Goal: Transaction & Acquisition: Book appointment/travel/reservation

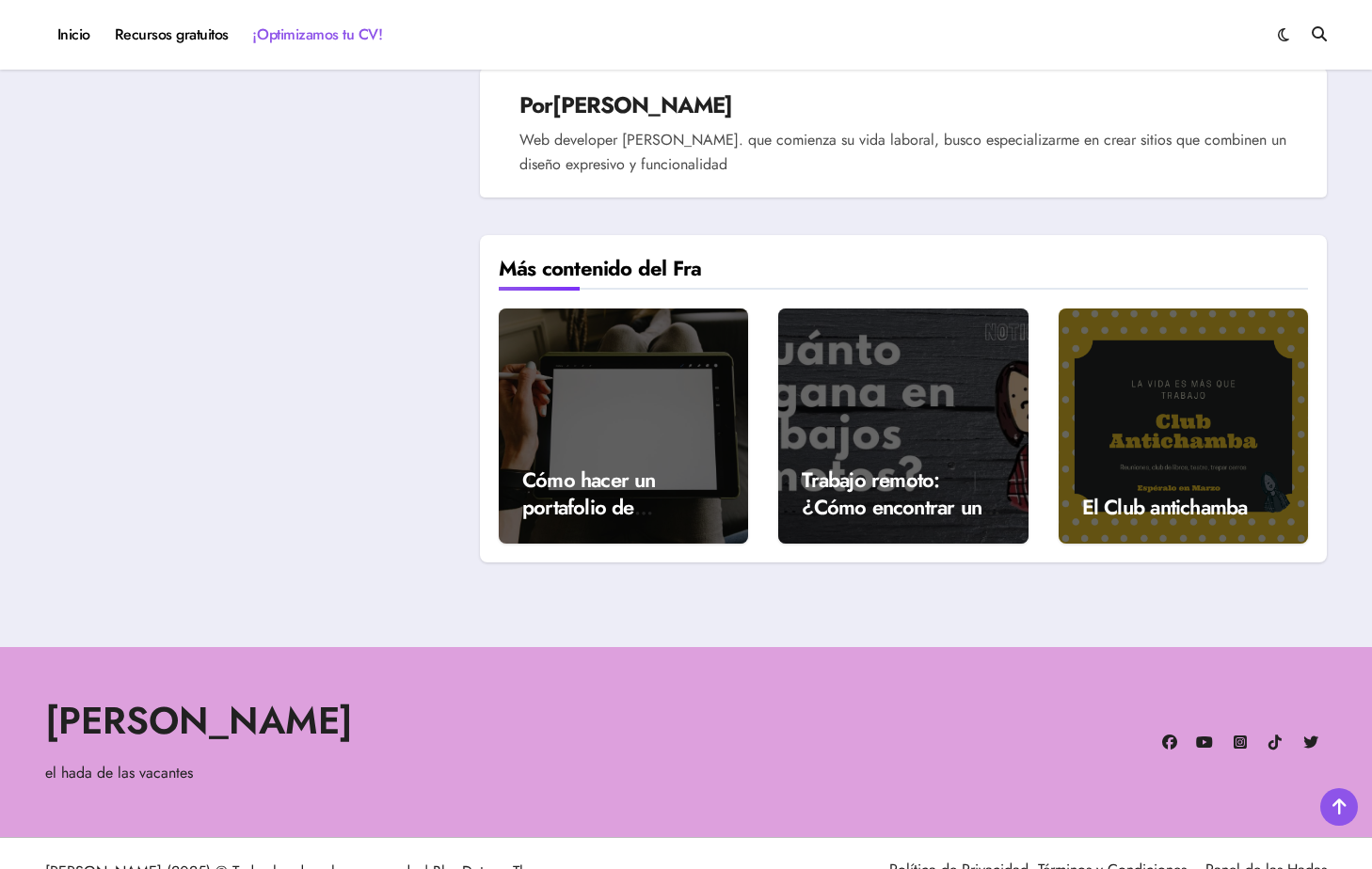
scroll to position [4085, 0]
click at [608, 464] on link "Cómo hacer un portafolio de ilustración" at bounding box center [590, 506] width 134 height 84
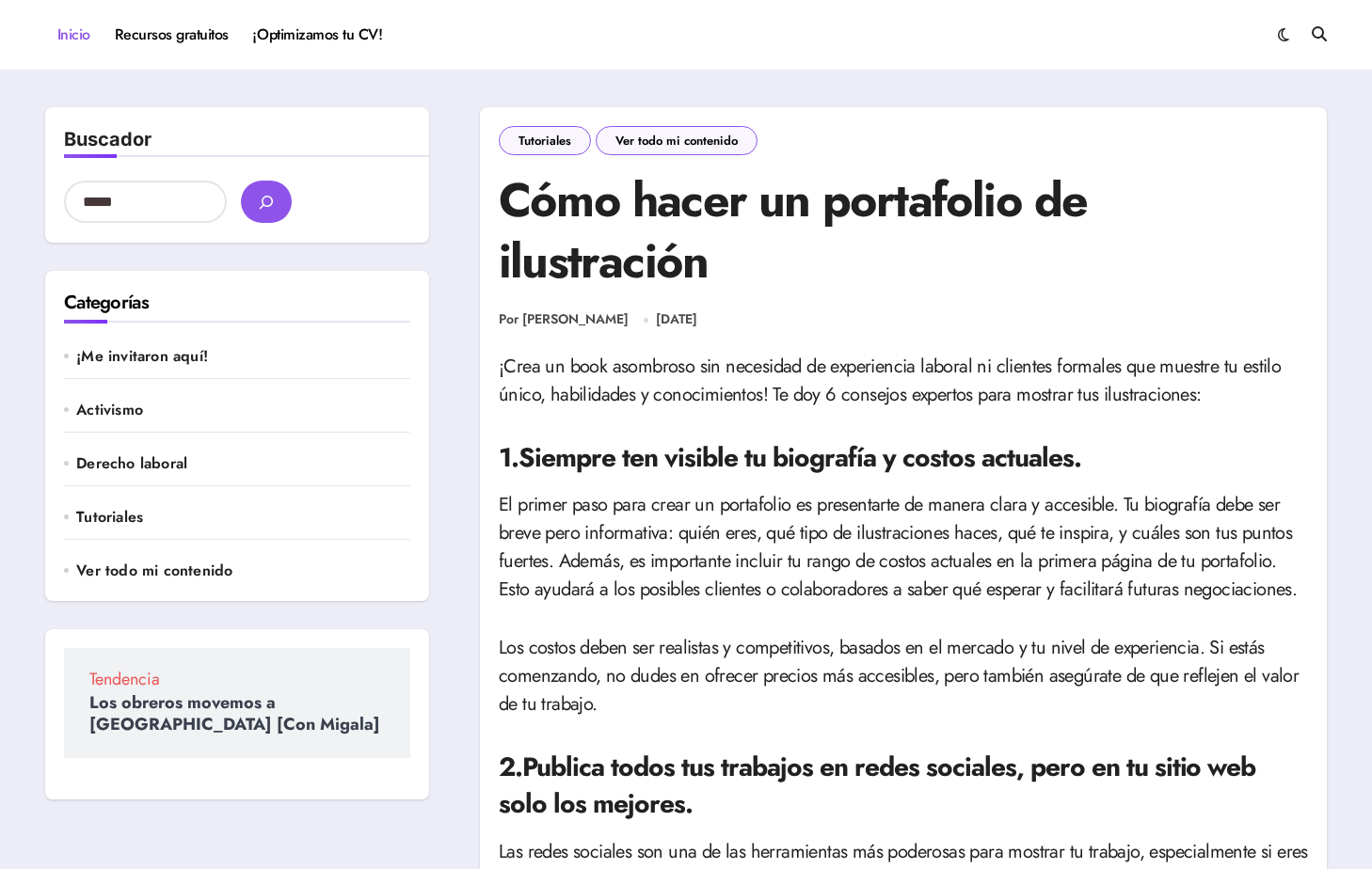
click at [94, 36] on link "Inicio" at bounding box center [73, 34] width 57 height 51
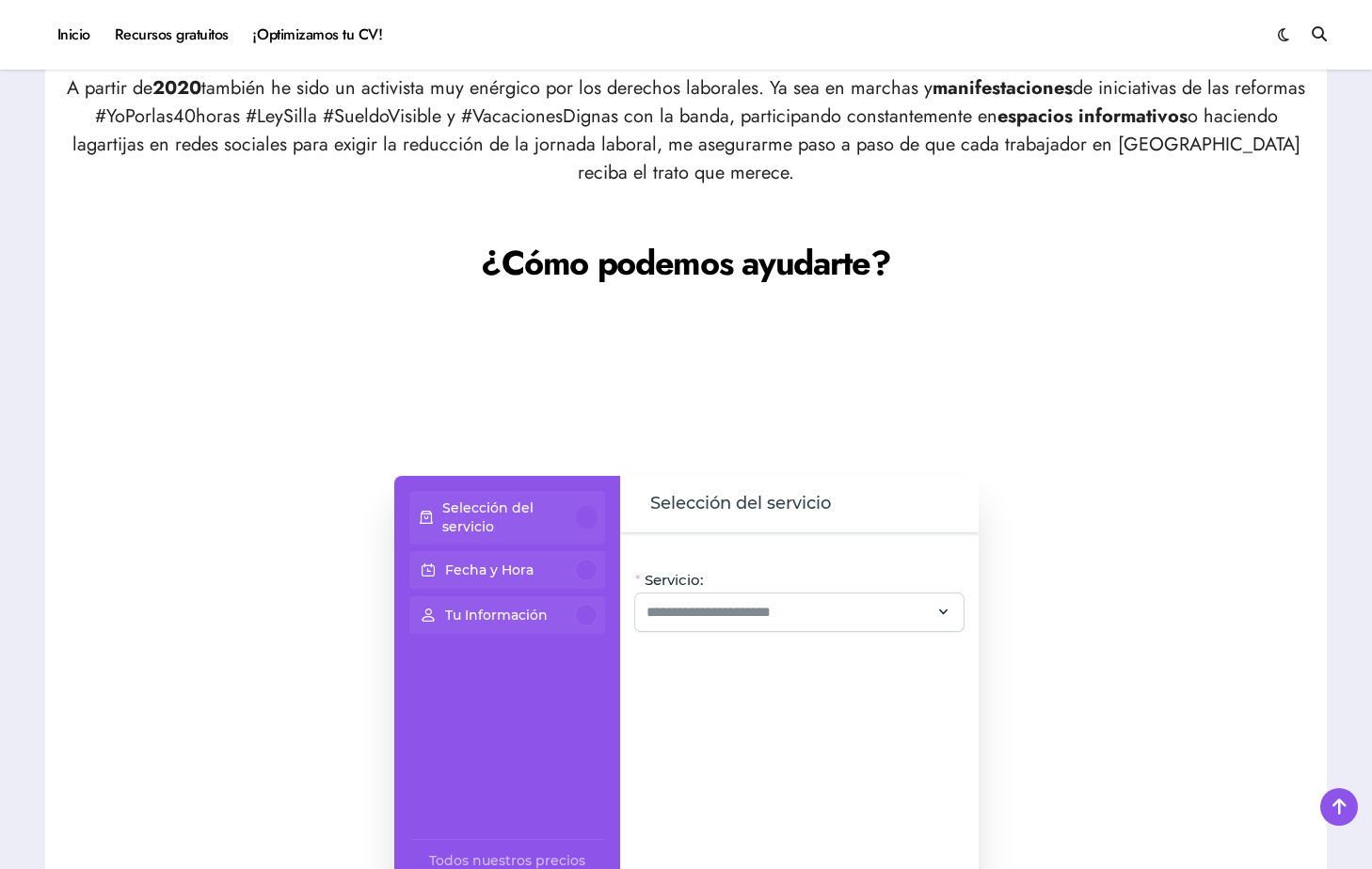
scroll to position [1270, 0]
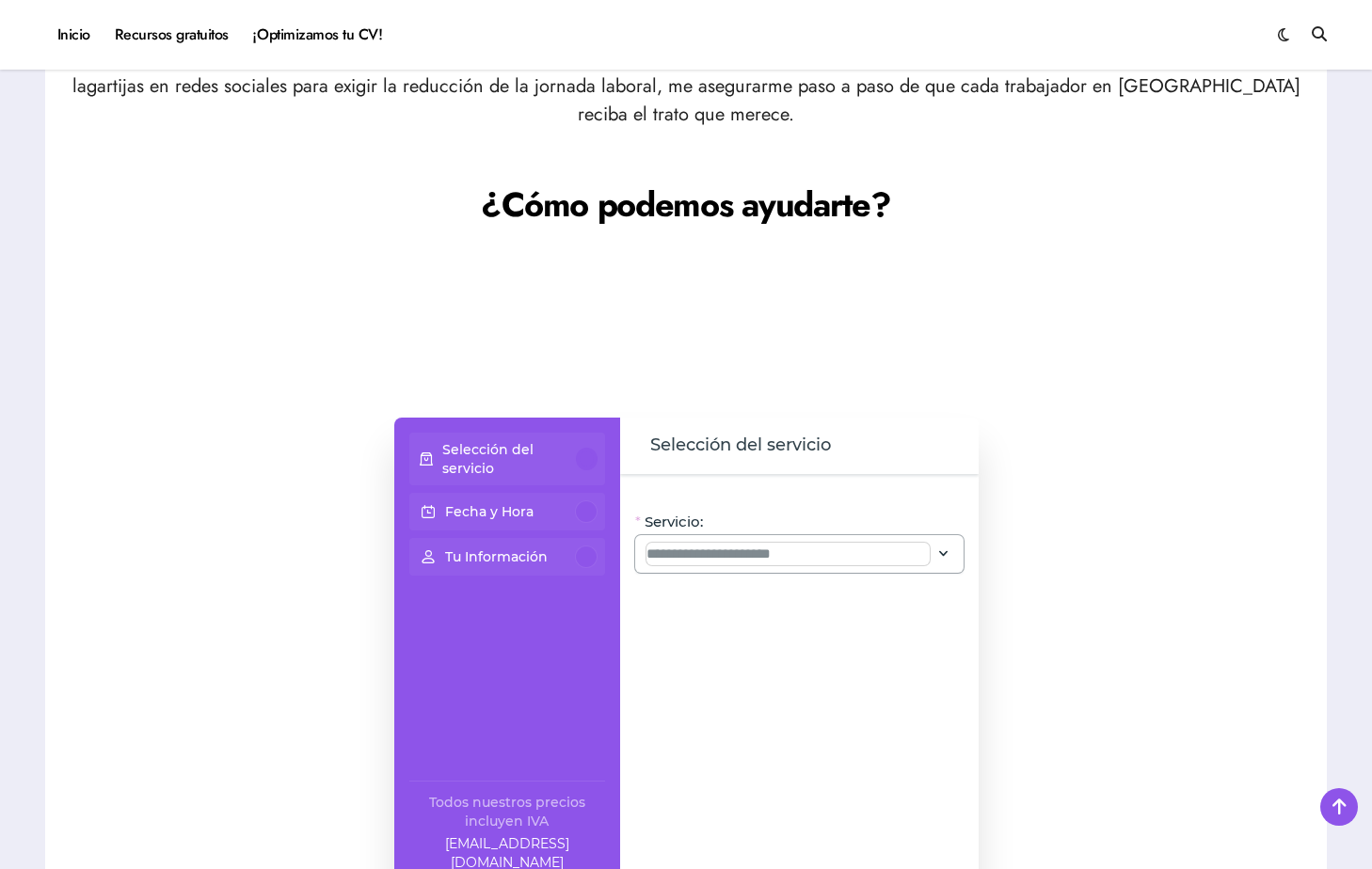
click at [890, 560] on input "Servicio:" at bounding box center [787, 553] width 283 height 23
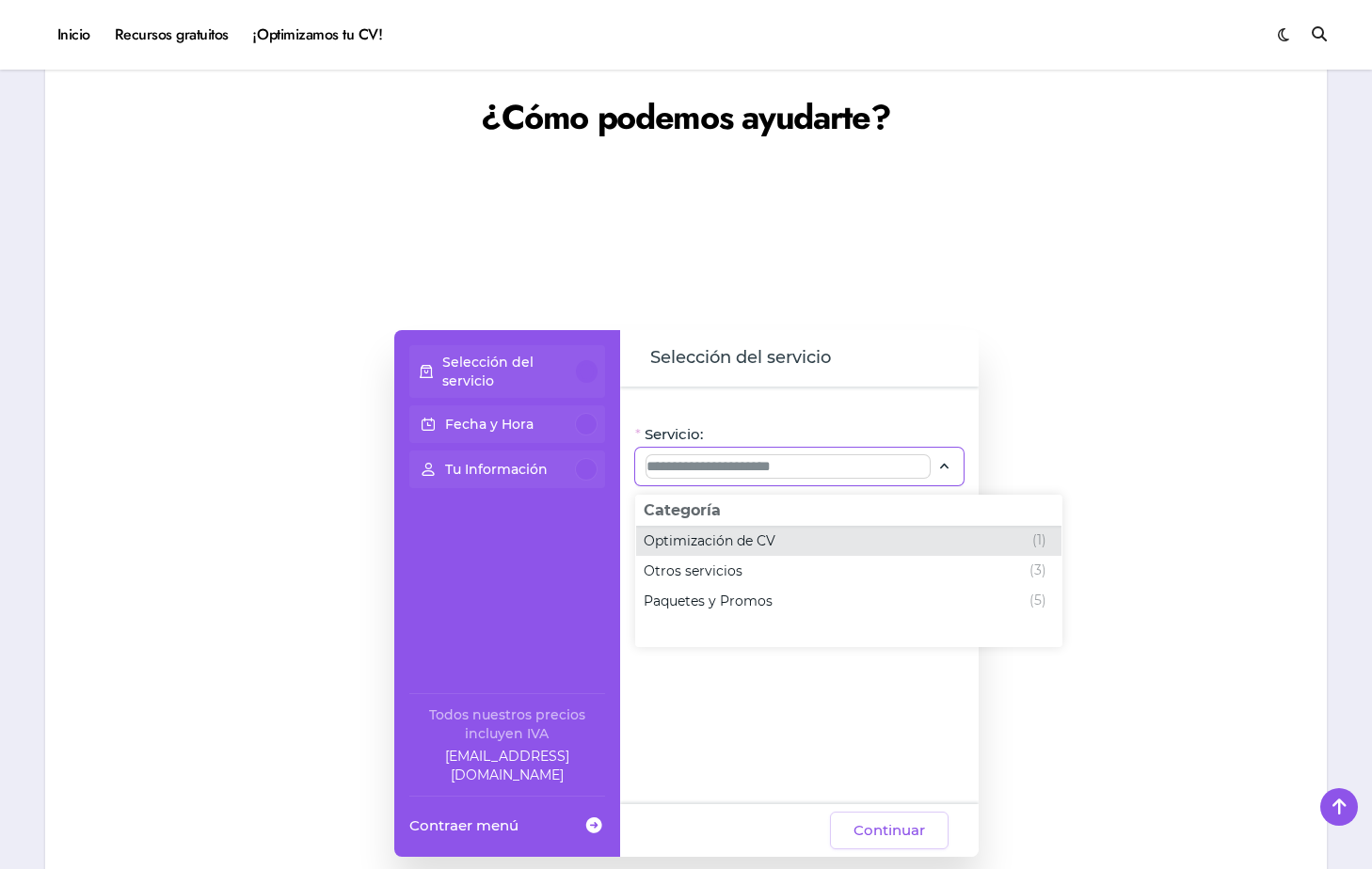
scroll to position [1370, 0]
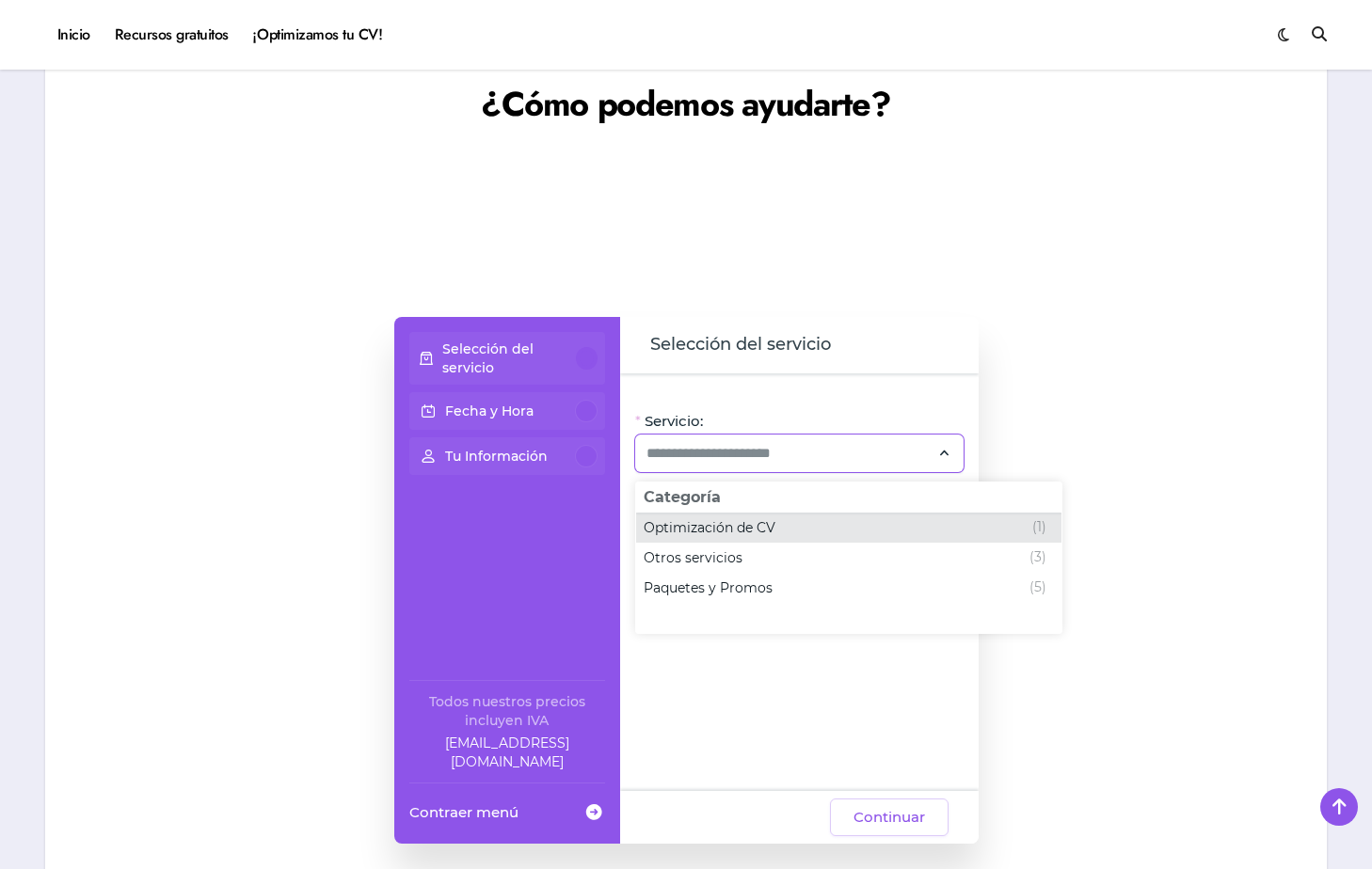
click at [802, 532] on div "Optimización de CV (1)" at bounding box center [844, 527] width 403 height 23
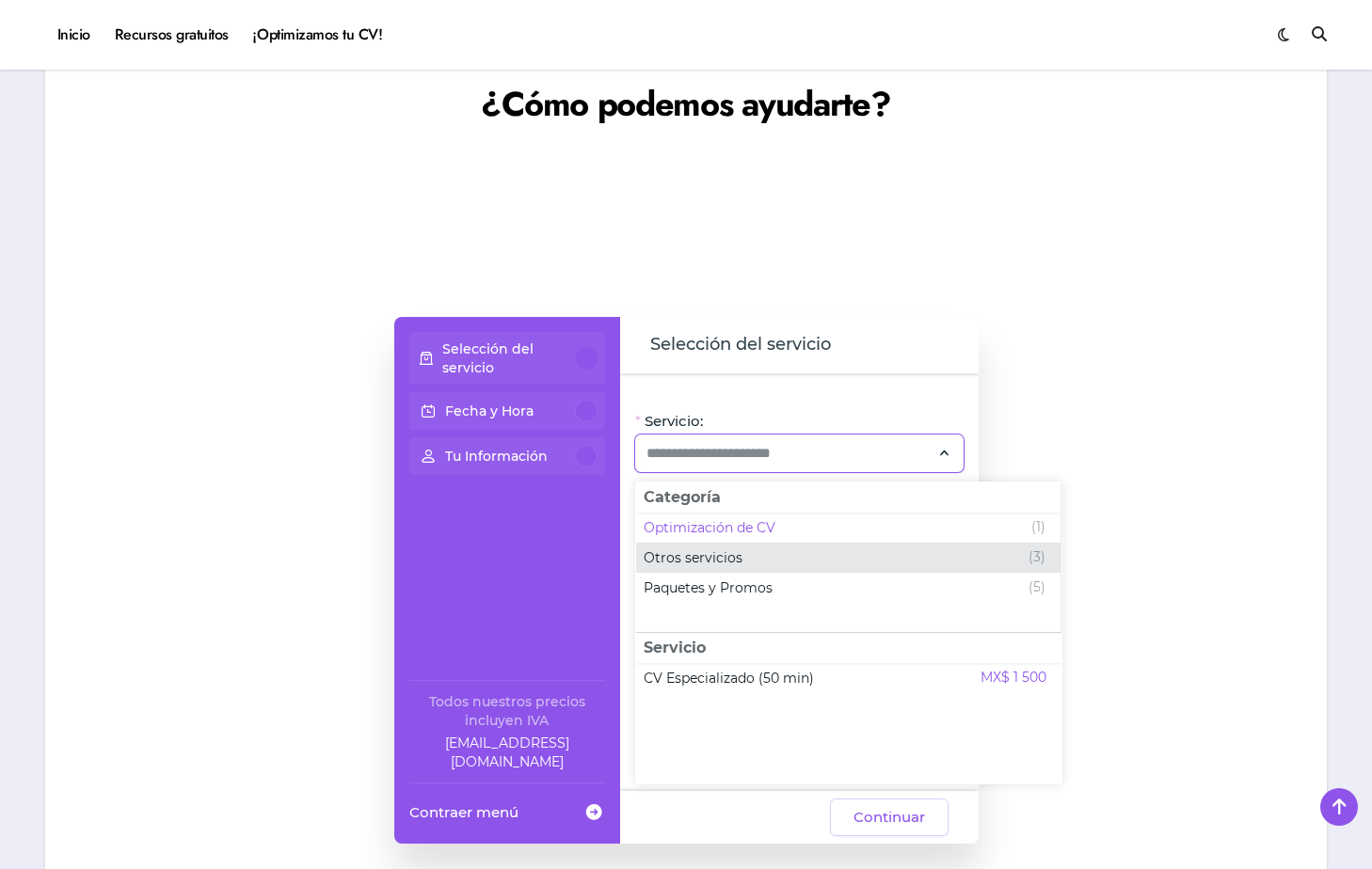
click at [836, 568] on span "Otros servicios (3)" at bounding box center [848, 557] width 425 height 30
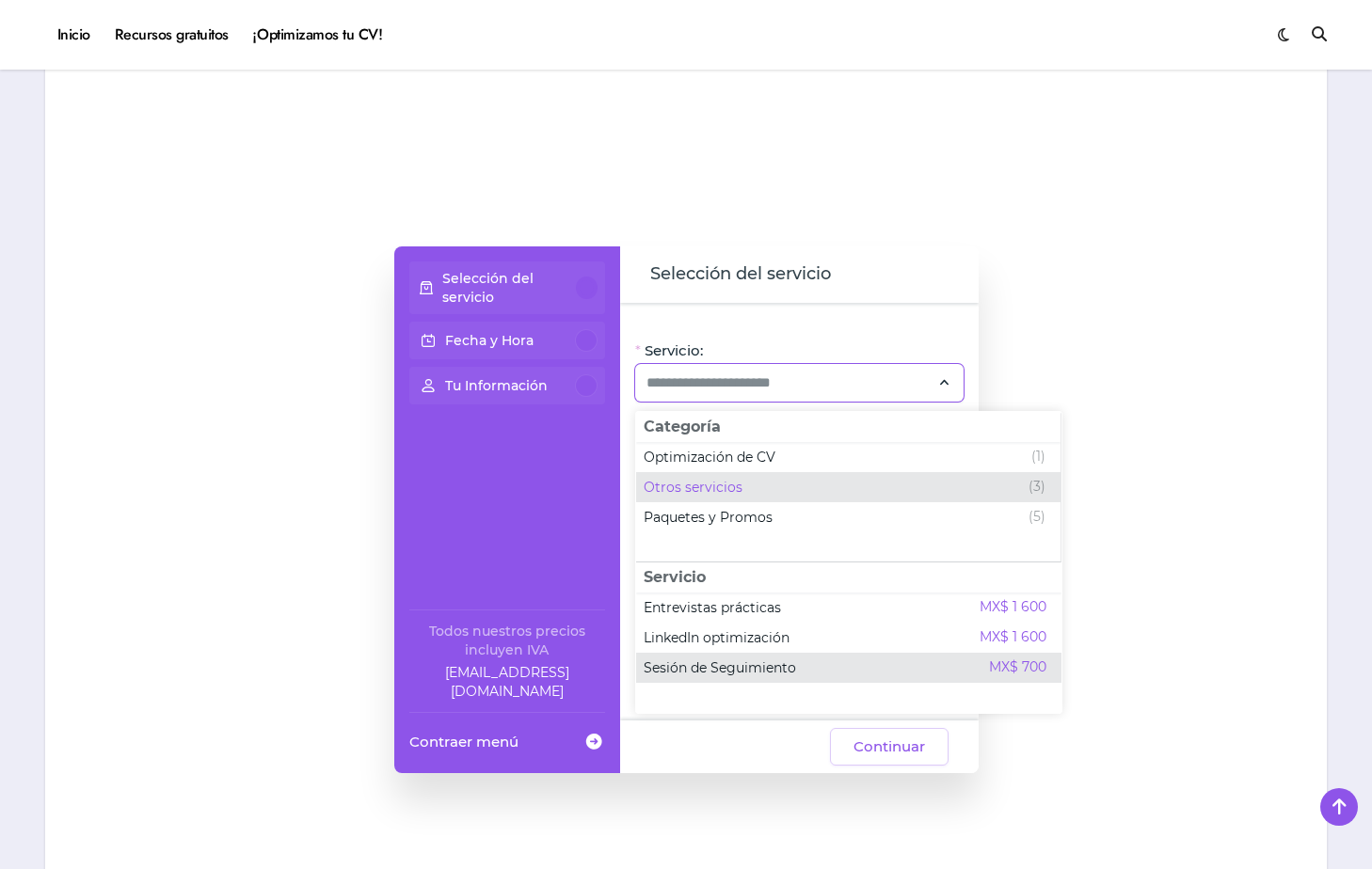
scroll to position [1450, 1]
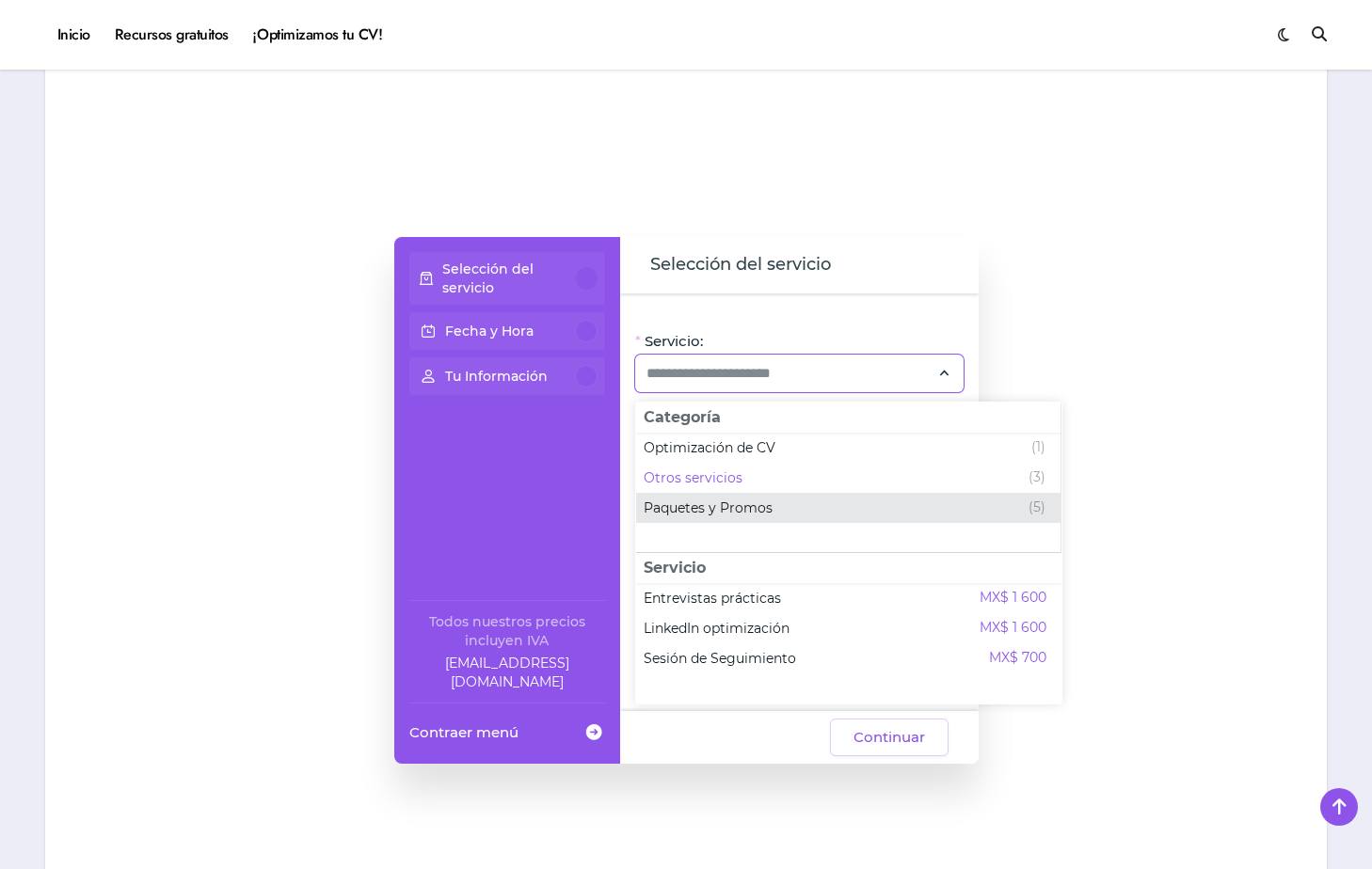
click at [756, 508] on span "Paquetes y Promos" at bounding box center [707, 507] width 129 height 19
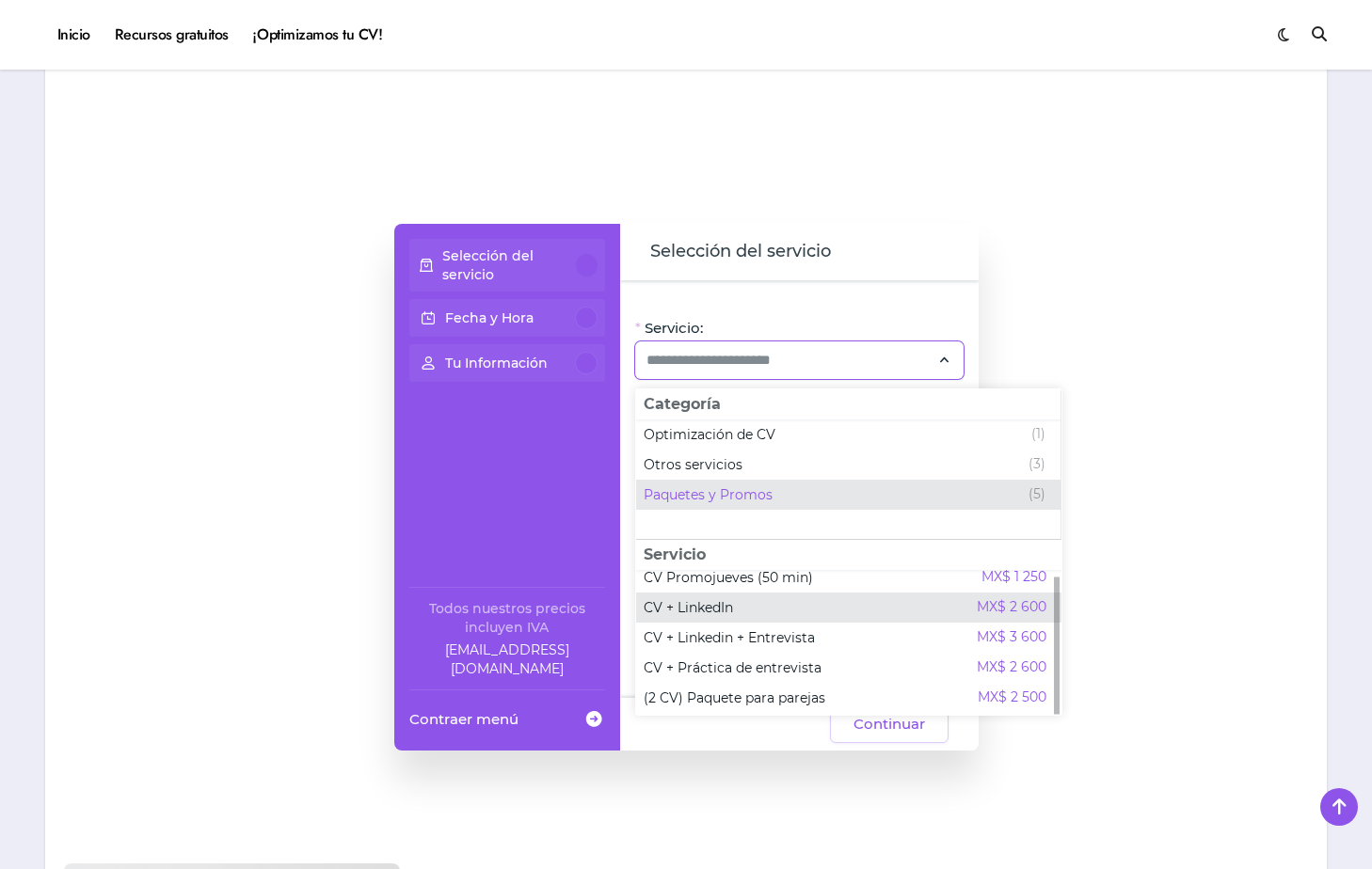
scroll to position [7, 0]
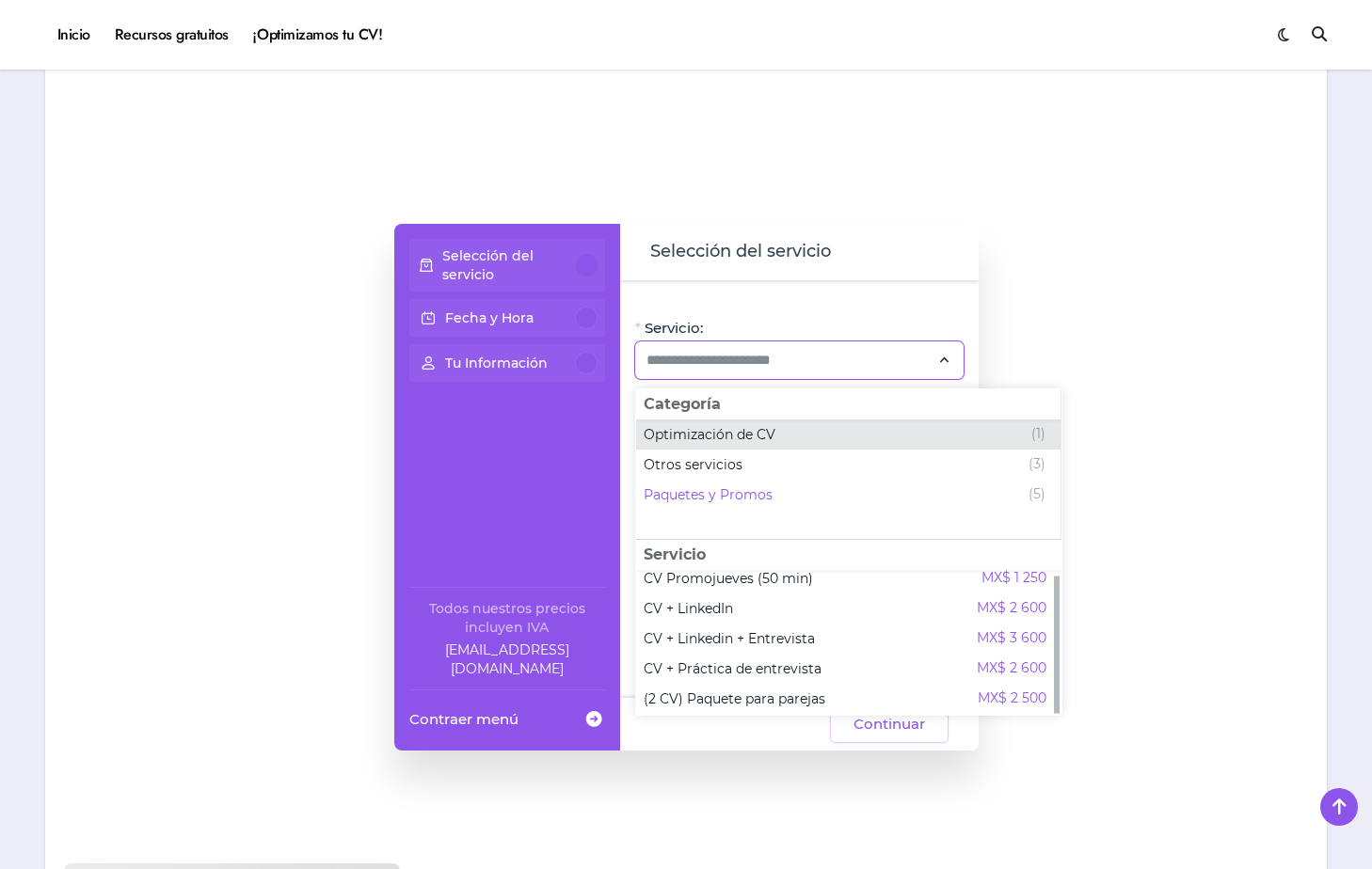
click at [767, 436] on span "Optimización de CV" at bounding box center [709, 434] width 132 height 19
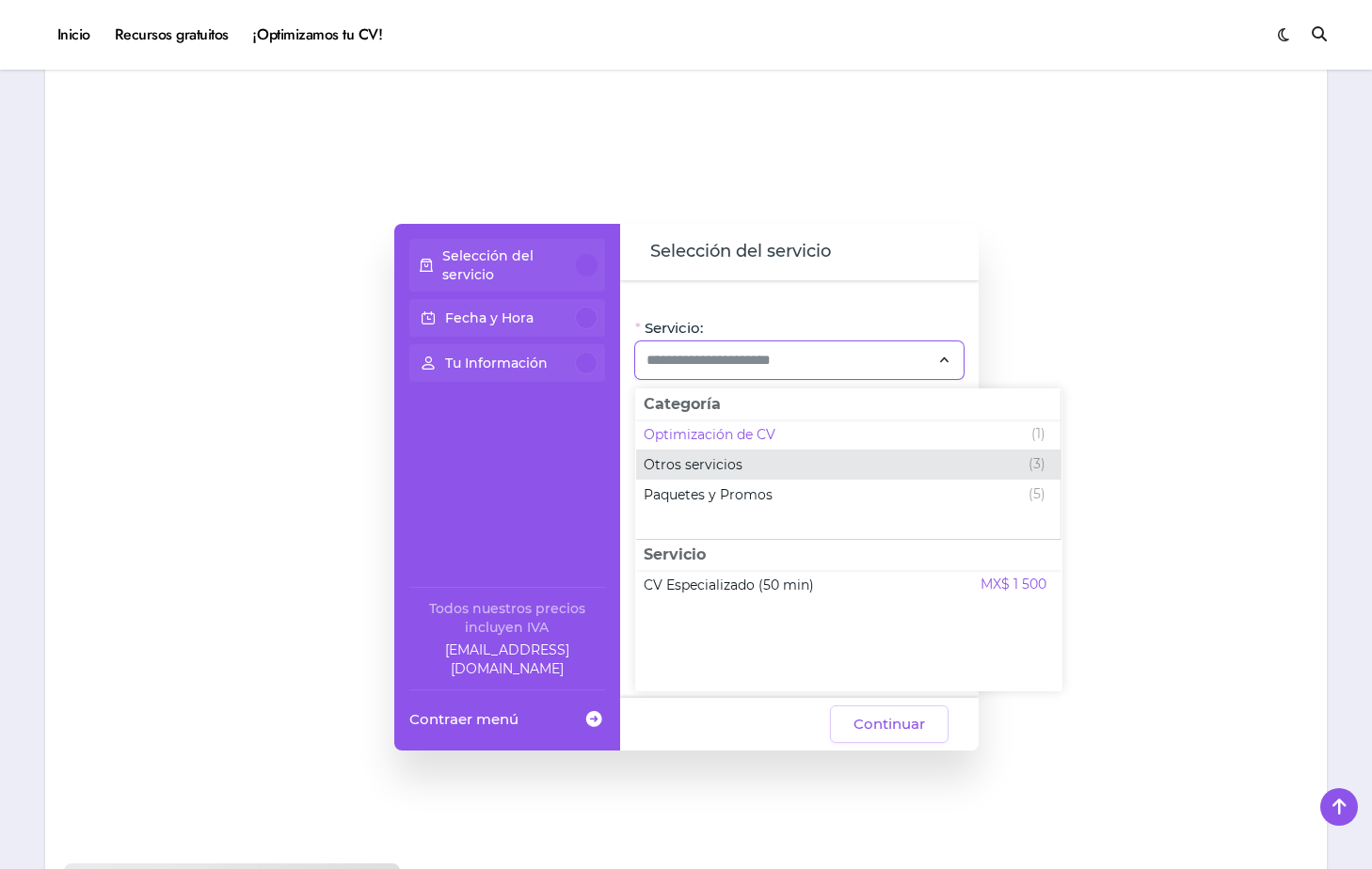
click at [750, 470] on div "Otros servicios (3)" at bounding box center [844, 464] width 402 height 23
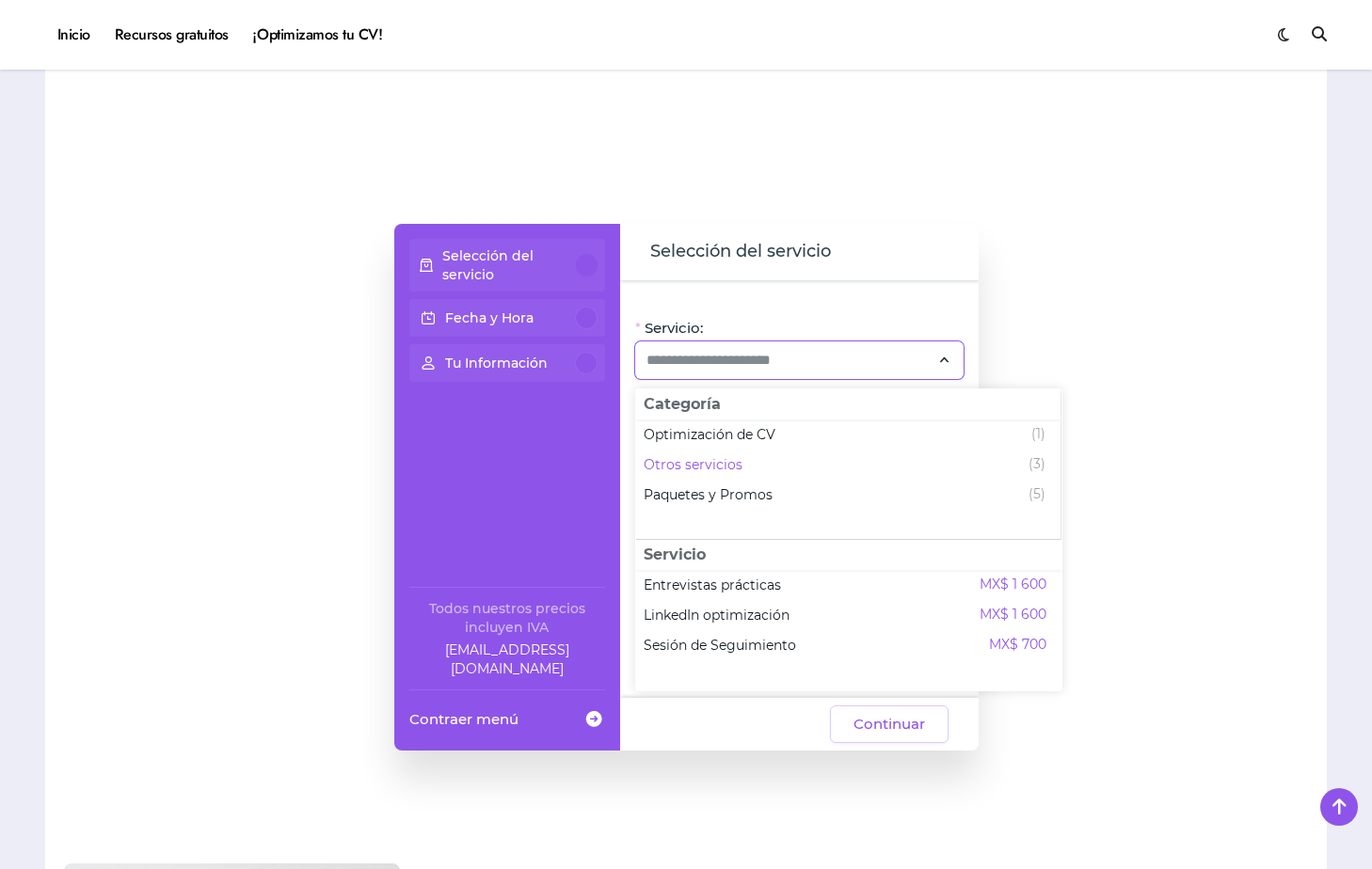
click at [510, 323] on p "Fecha y Hora" at bounding box center [489, 318] width 89 height 19
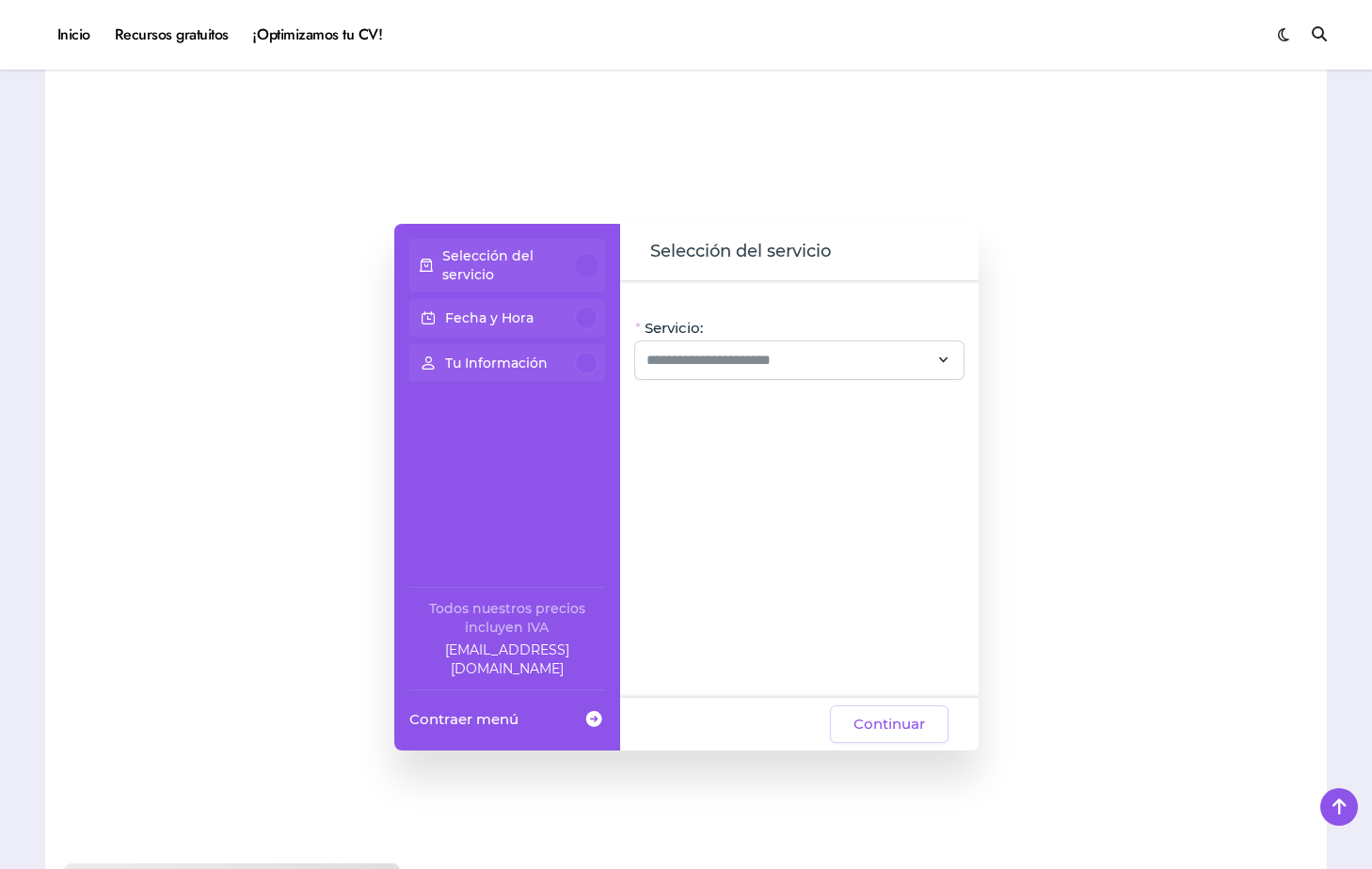
click at [488, 364] on p "Tu Información" at bounding box center [496, 363] width 103 height 19
click at [203, 39] on link "Recursos gratuitos" at bounding box center [172, 34] width 138 height 51
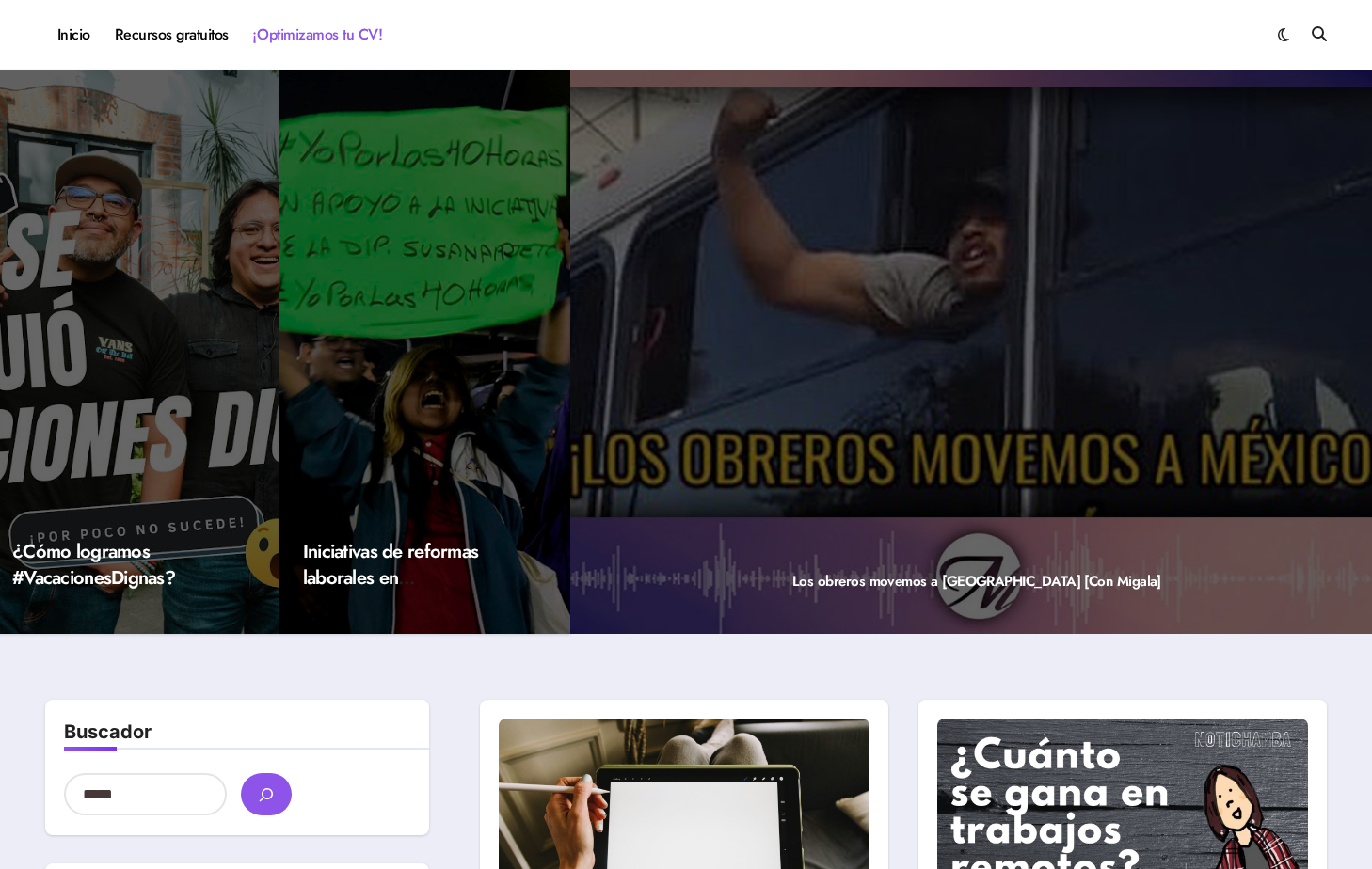
click at [326, 37] on link "¡Optimizamos tu CV!" at bounding box center [318, 34] width 154 height 51
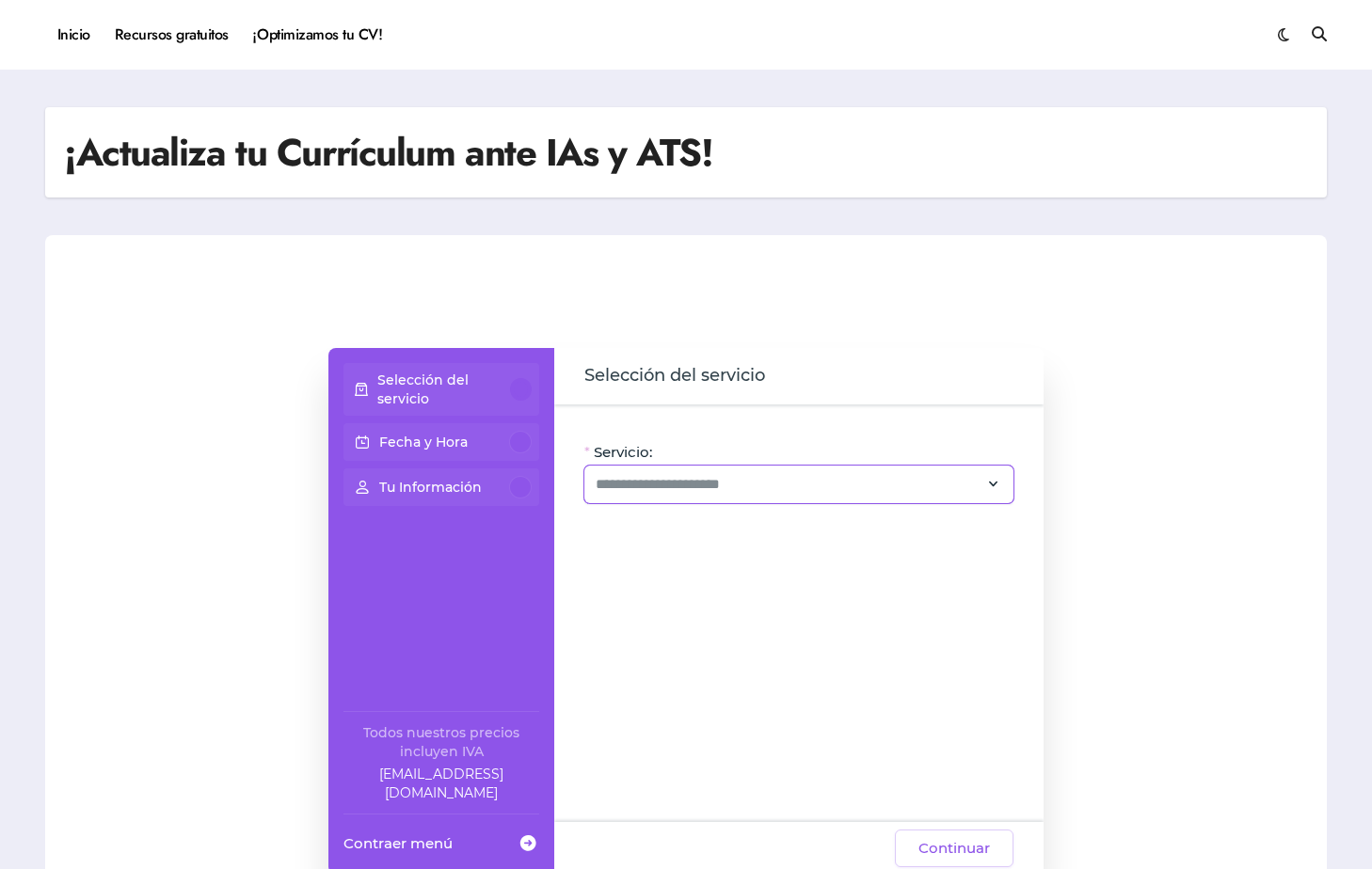
click at [678, 497] on div at bounding box center [798, 484] width 429 height 38
